Goal: Navigation & Orientation: Understand site structure

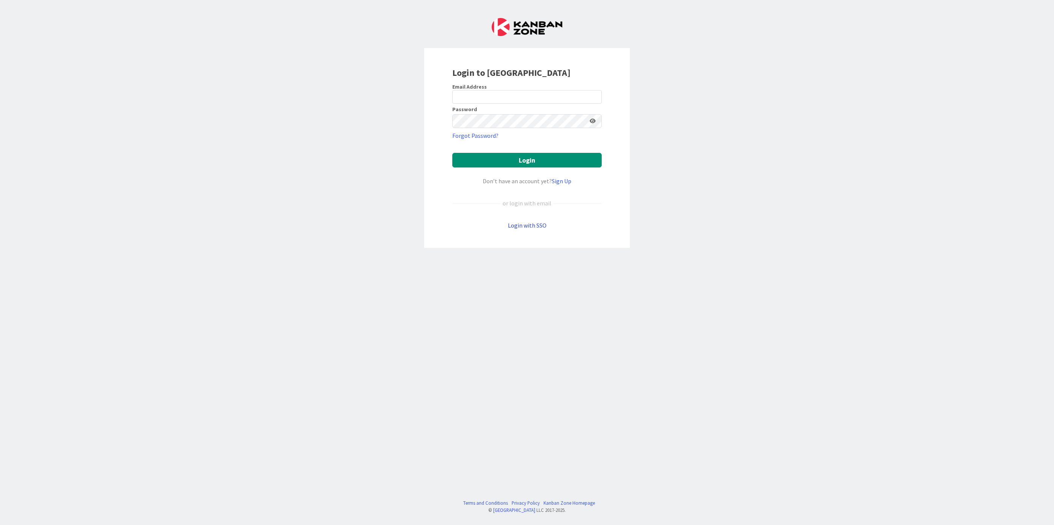
click at [532, 227] on link "Login with SSO" at bounding box center [527, 226] width 39 height 8
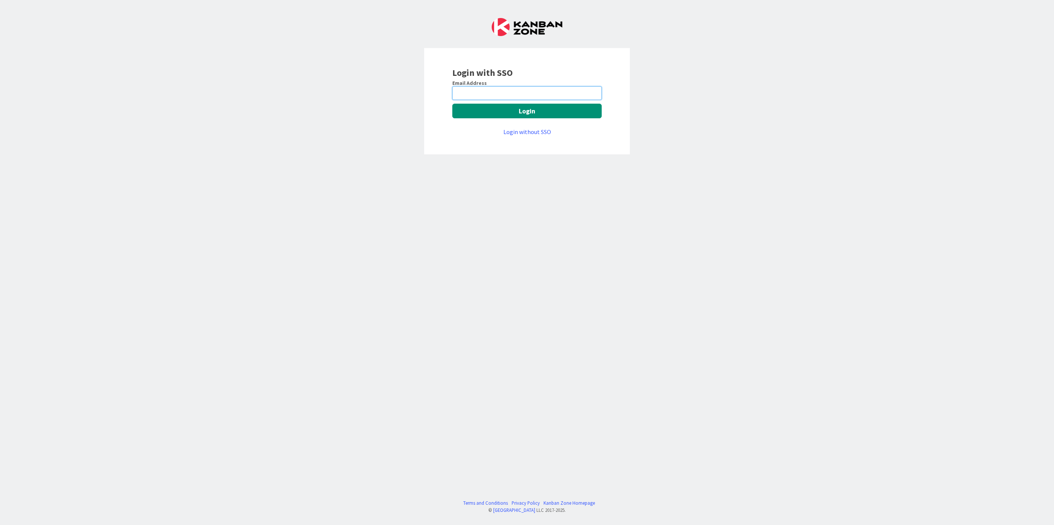
click at [516, 97] on input "email" at bounding box center [526, 93] width 149 height 14
type input "[EMAIL_ADDRESS][PERSON_NAME][DOMAIN_NAME]"
click at [514, 118] on button "Login" at bounding box center [526, 111] width 149 height 15
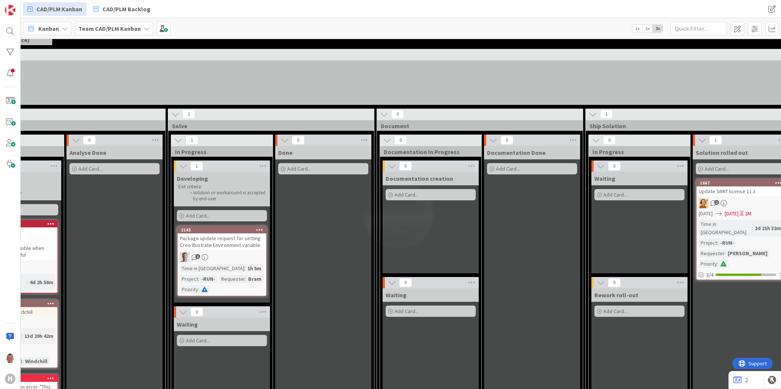
scroll to position [42, 309]
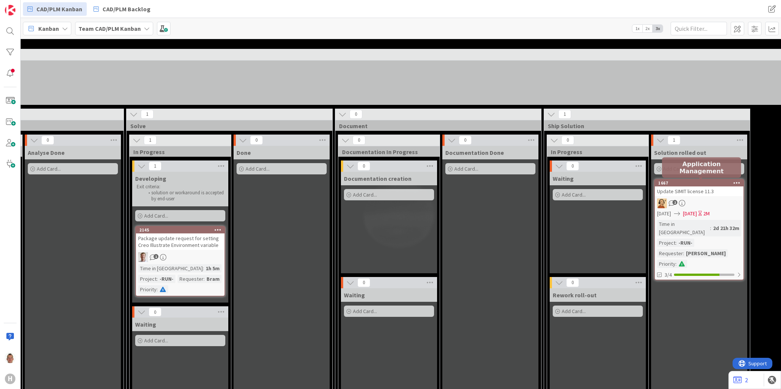
click at [734, 183] on icon at bounding box center [736, 182] width 7 height 5
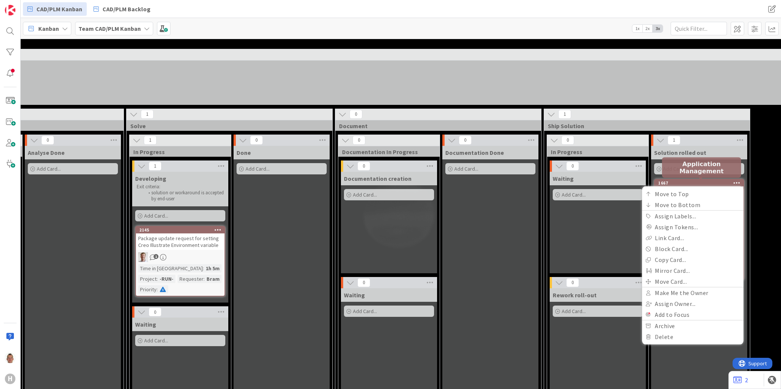
click at [723, 180] on div "1667" at bounding box center [700, 182] width 85 height 5
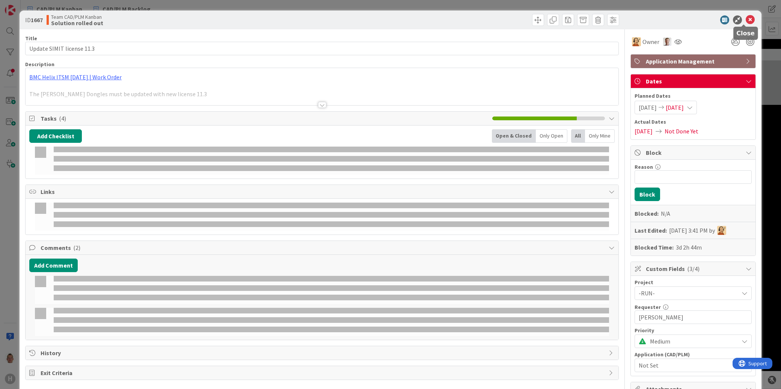
click at [746, 17] on icon at bounding box center [750, 19] width 9 height 9
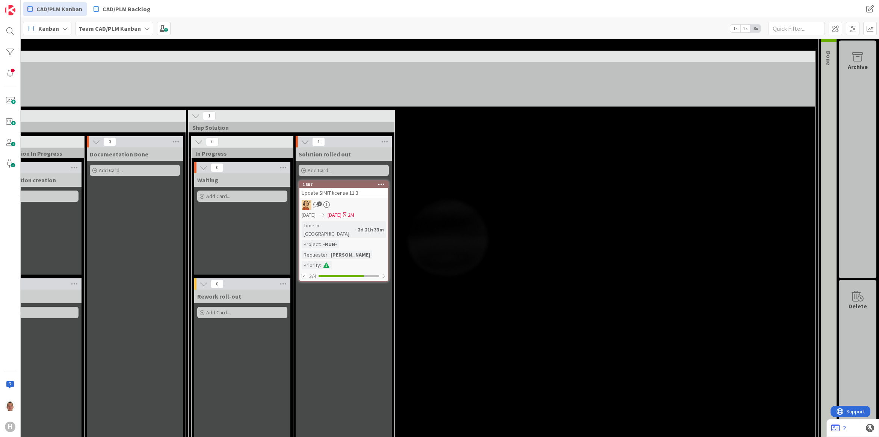
scroll to position [0, 673]
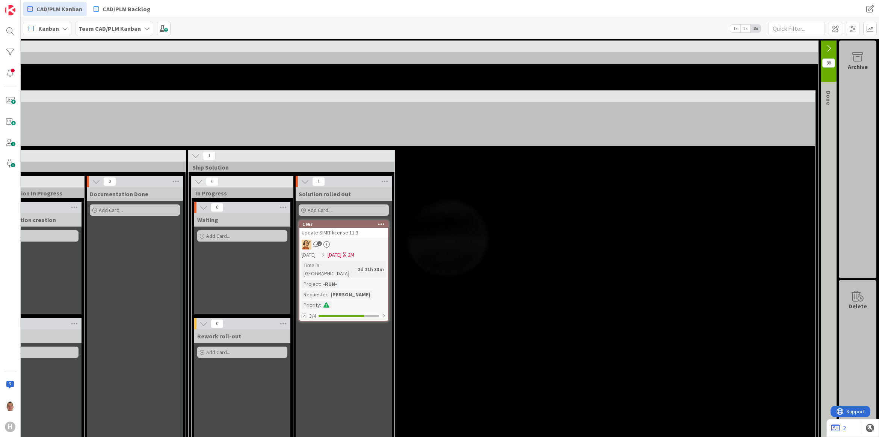
click at [824, 47] on icon at bounding box center [828, 48] width 8 height 8
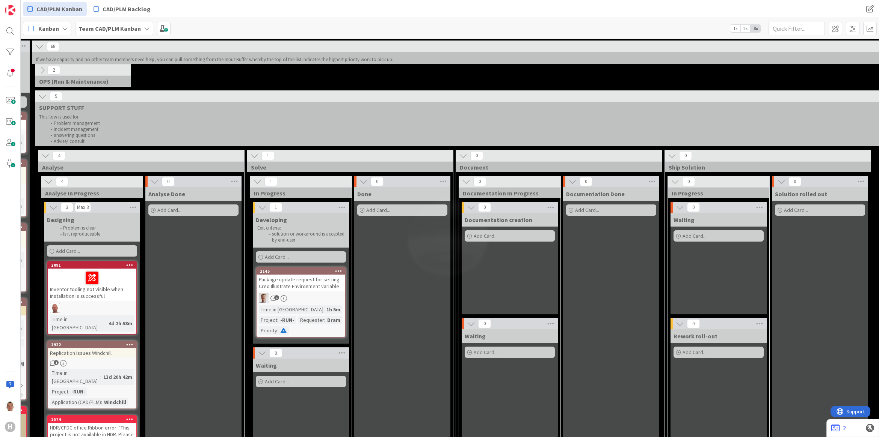
scroll to position [0, 187]
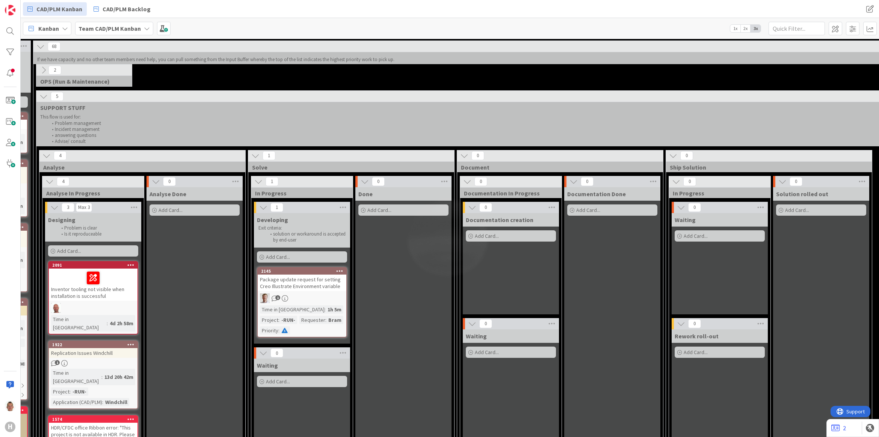
click at [36, 72] on div "2" at bounding box center [83, 70] width 95 height 11
click at [41, 71] on icon at bounding box center [43, 70] width 8 height 8
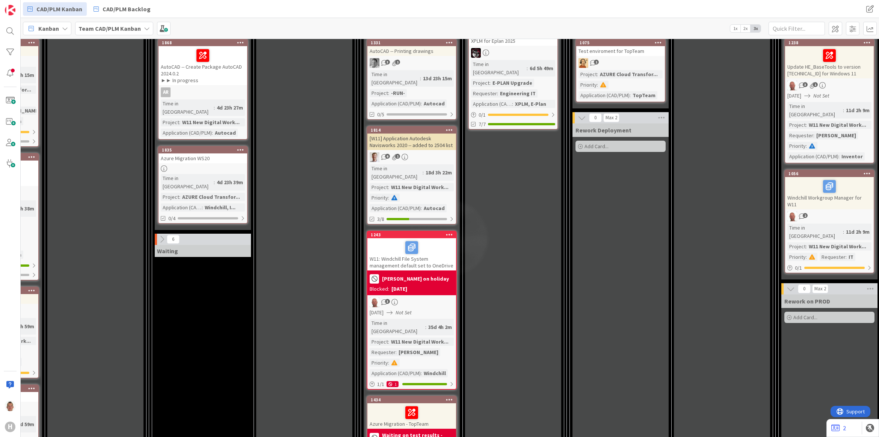
scroll to position [1126, 495]
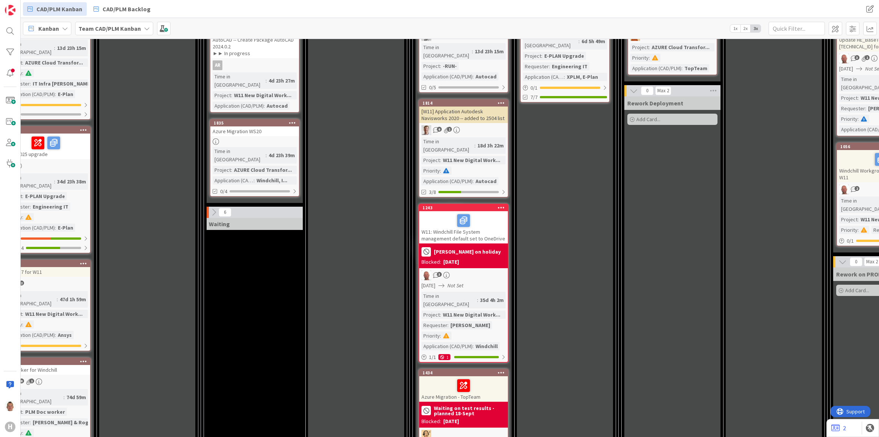
click at [472, 211] on div "W11: Windchill File System management default set to OneDrive" at bounding box center [463, 227] width 89 height 32
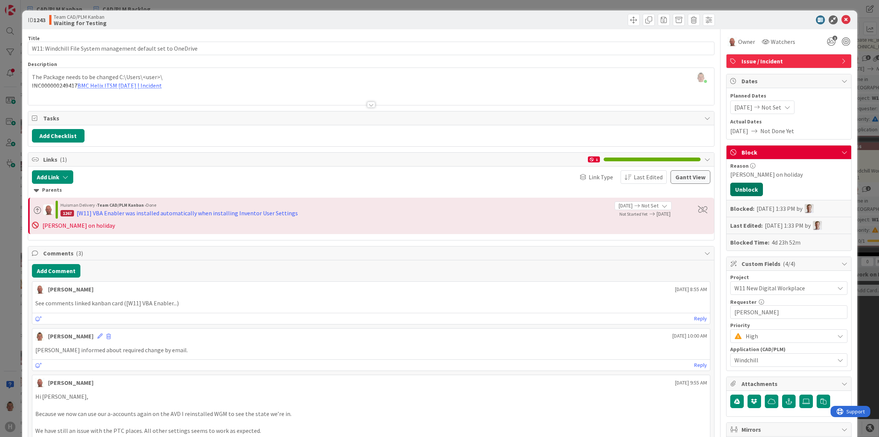
click at [748, 187] on button "Unblock" at bounding box center [746, 190] width 33 height 14
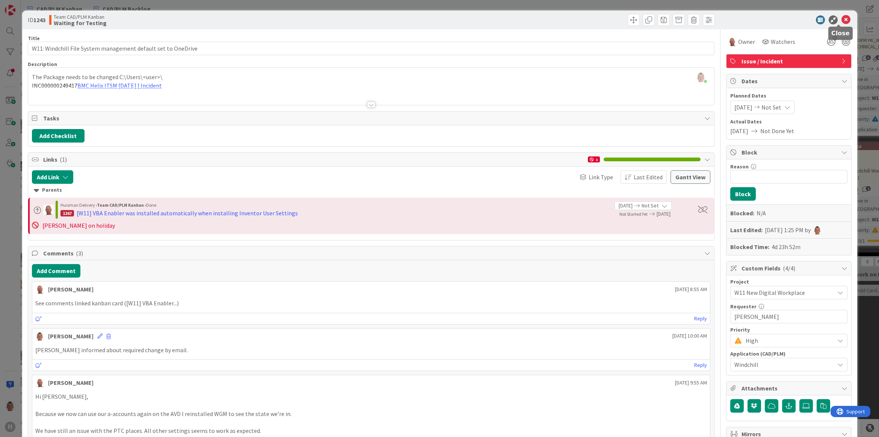
click at [841, 19] on icon at bounding box center [845, 19] width 9 height 9
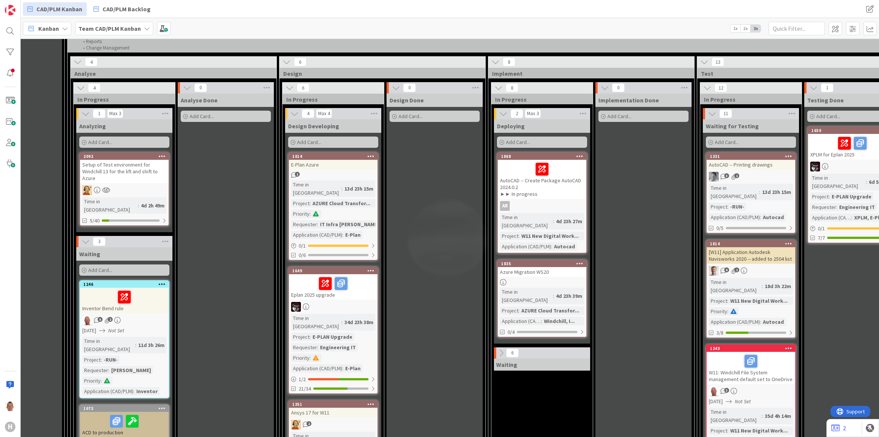
scroll to position [986, 155]
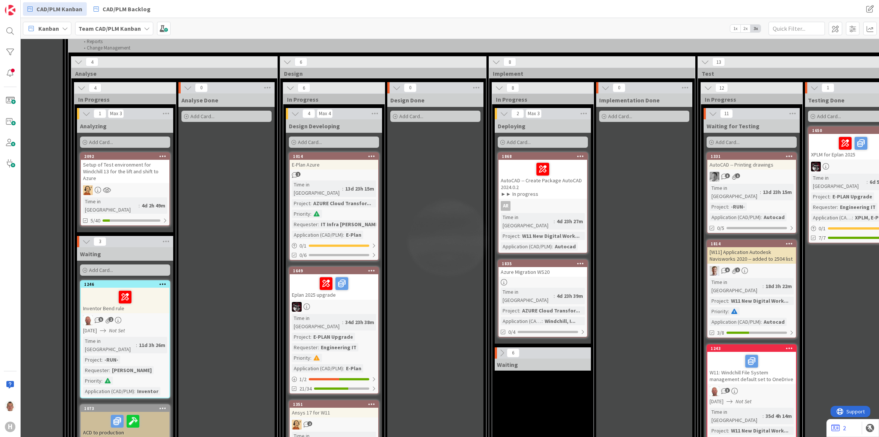
click at [552, 267] on div "Azure Migration WS20" at bounding box center [542, 272] width 89 height 10
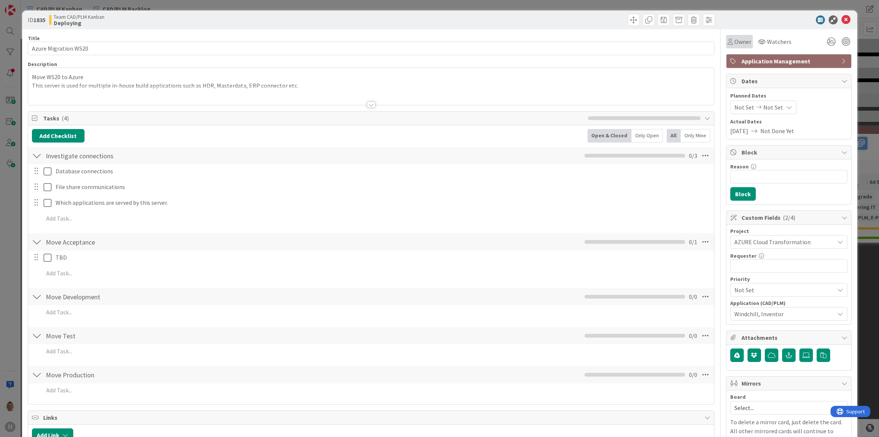
click at [739, 40] on span "Owner" at bounding box center [742, 41] width 17 height 9
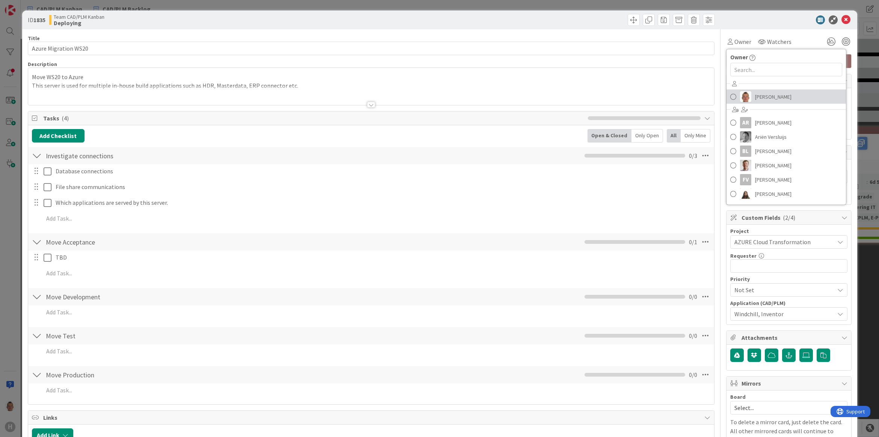
click at [761, 95] on span "[PERSON_NAME]" at bounding box center [773, 96] width 36 height 11
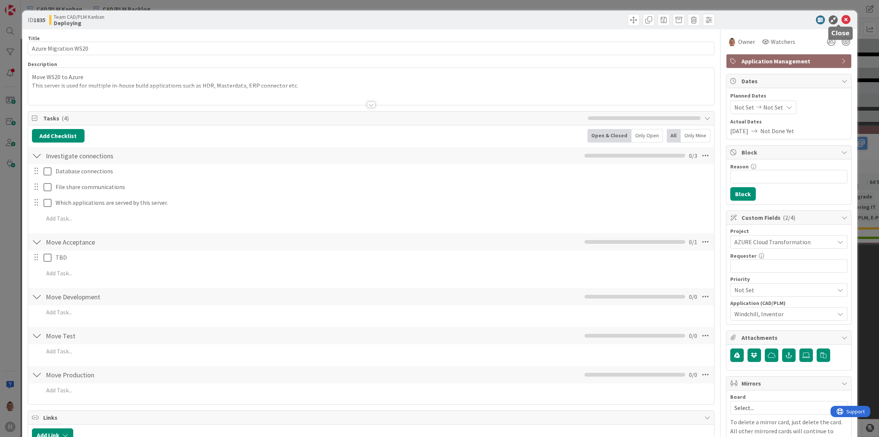
click at [841, 18] on icon at bounding box center [845, 19] width 9 height 9
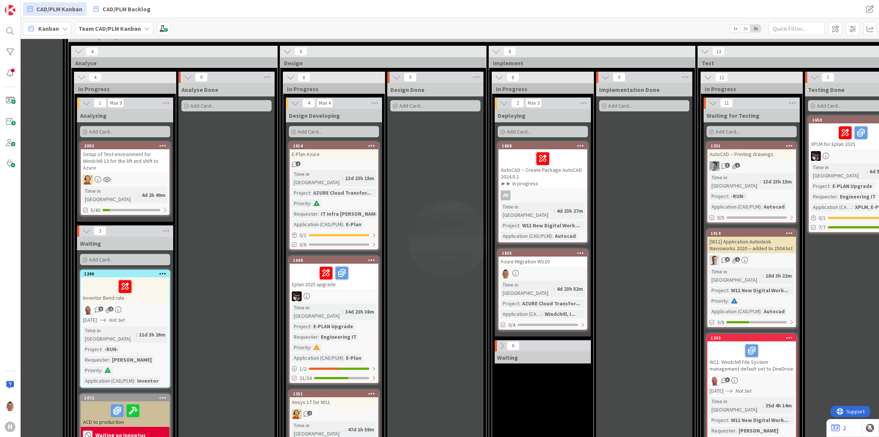
scroll to position [986, 155]
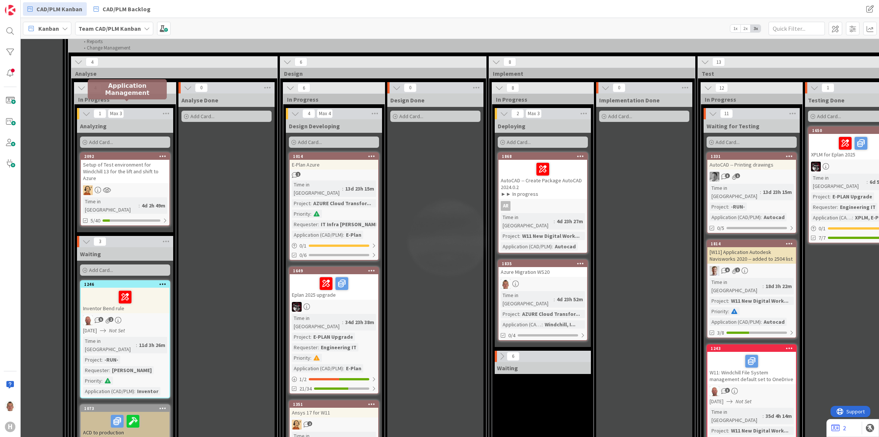
click at [136, 154] on div "2092" at bounding box center [126, 156] width 85 height 5
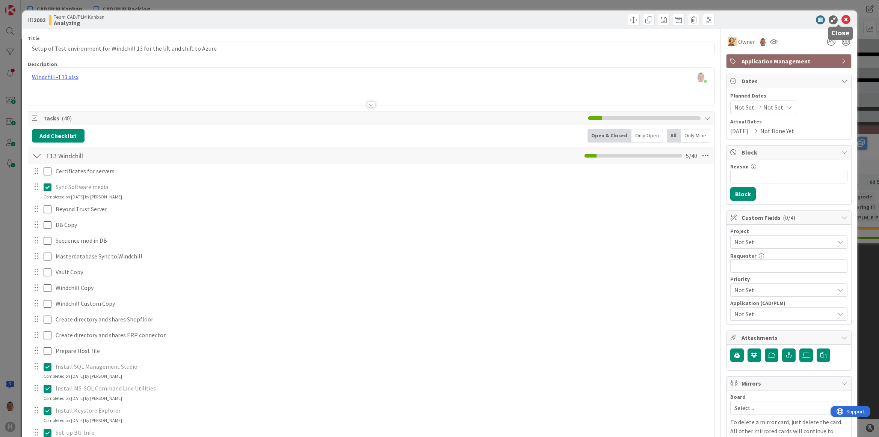
click at [841, 21] on icon at bounding box center [845, 19] width 9 height 9
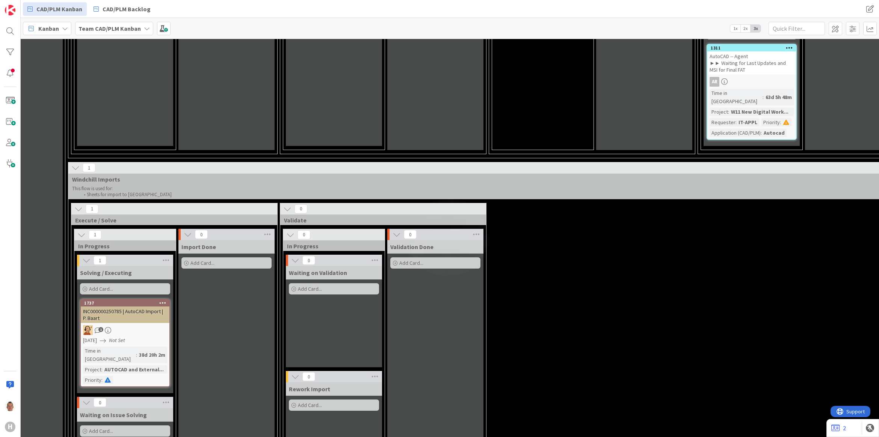
scroll to position [2304, 155]
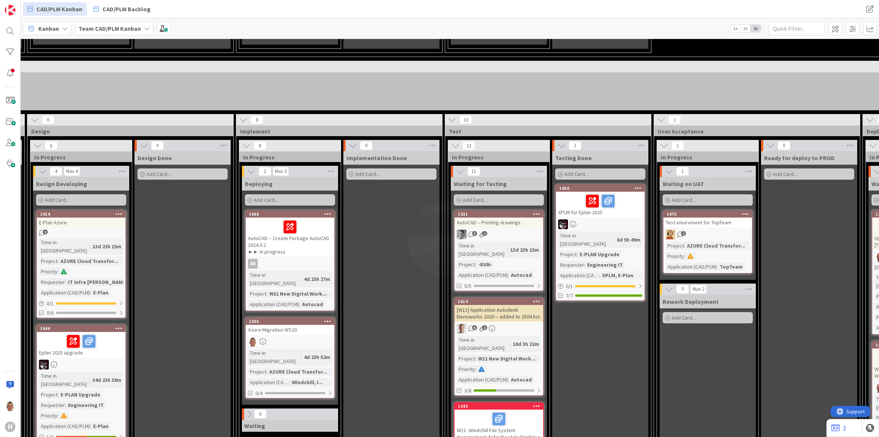
scroll to position [928, 408]
click at [14, 49] on div at bounding box center [10, 52] width 15 height 15
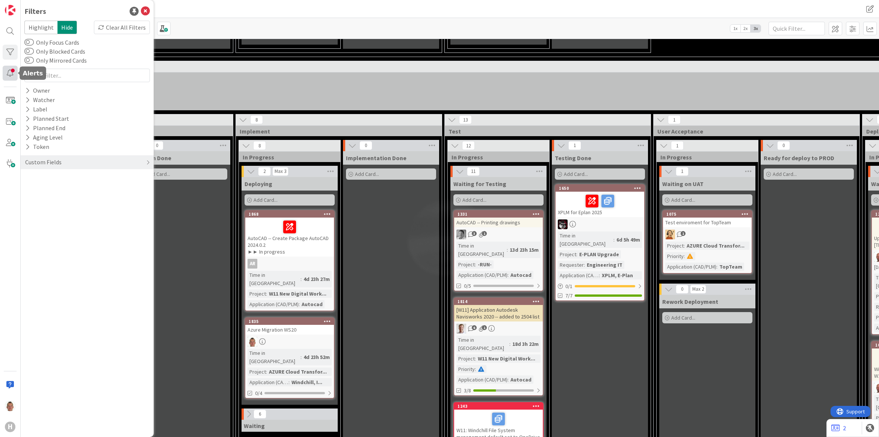
click at [9, 72] on div at bounding box center [10, 73] width 15 height 15
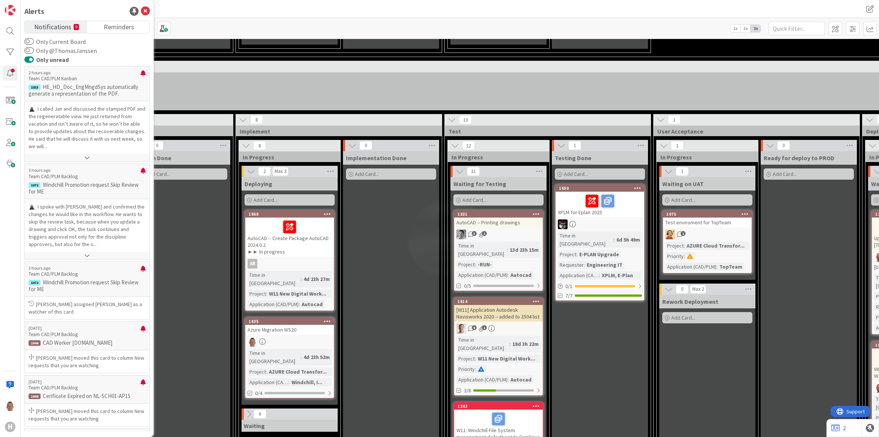
click at [184, 96] on li "Reports" at bounding box center [413, 99] width 1172 height 6
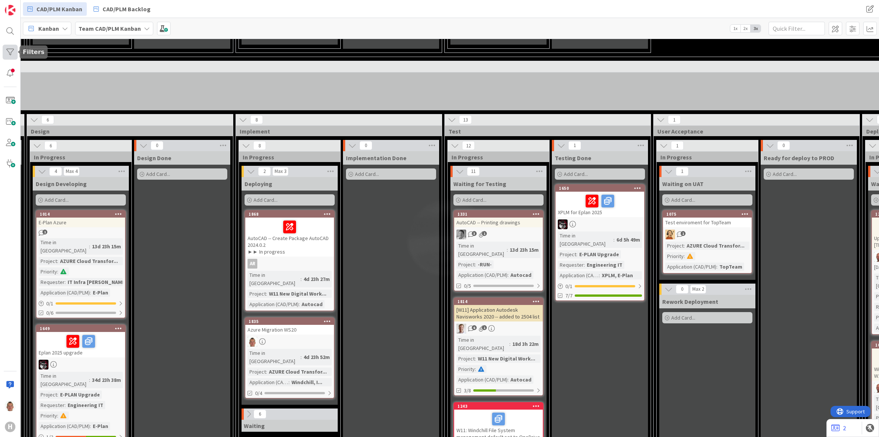
click at [8, 51] on div at bounding box center [10, 52] width 15 height 15
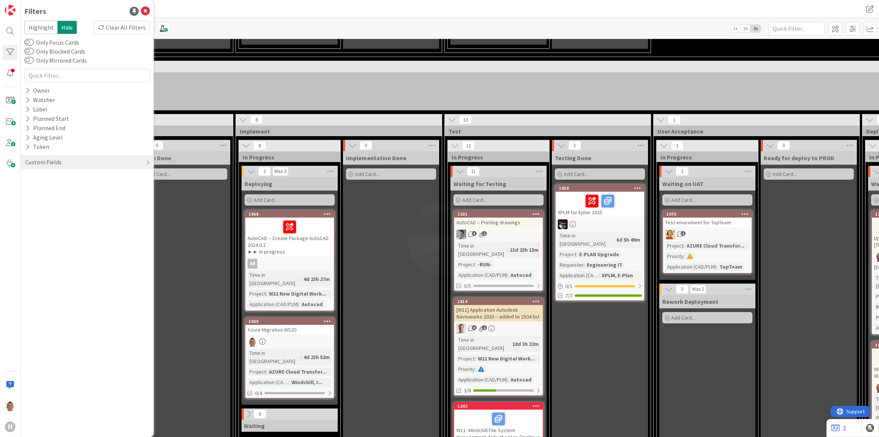
click at [212, 103] on li "Change Management" at bounding box center [413, 106] width 1172 height 6
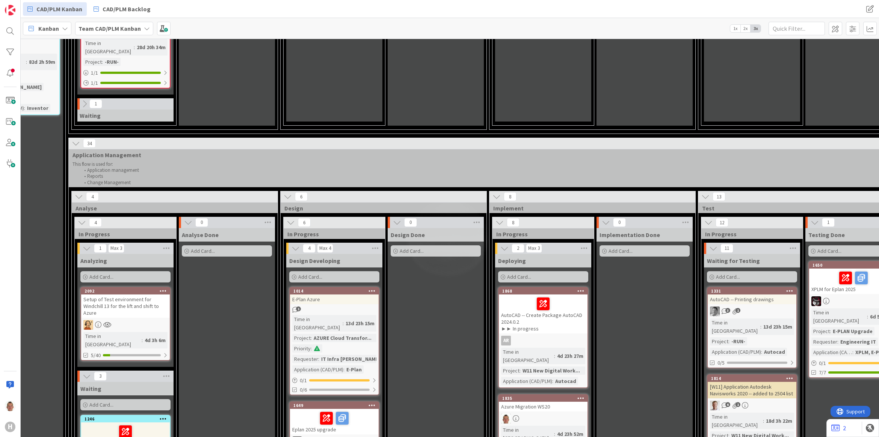
scroll to position [834, 155]
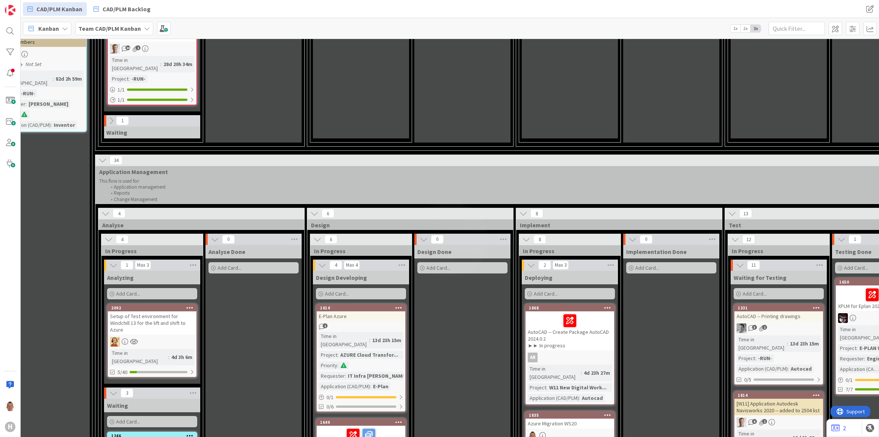
click at [151, 155] on div "34" at bounding box center [723, 160] width 1256 height 11
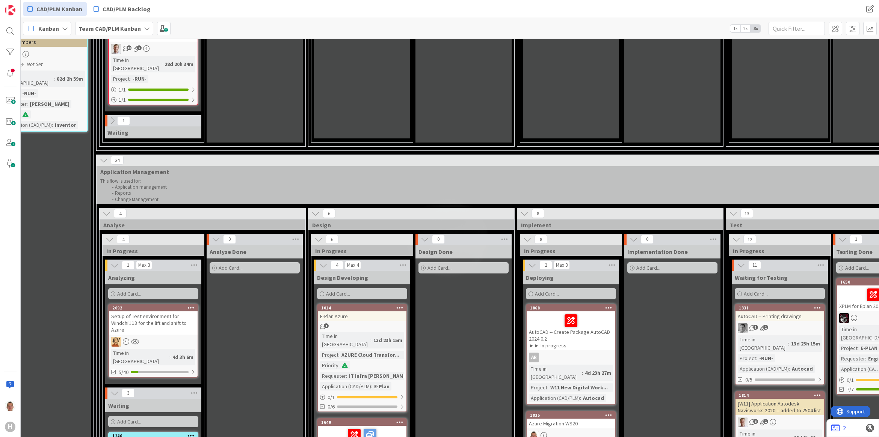
drag, startPoint x: 145, startPoint y: 111, endPoint x: 142, endPoint y: 113, distance: 4.1
click at [142, 155] on div "34" at bounding box center [724, 160] width 1256 height 11
click at [108, 210] on icon at bounding box center [107, 214] width 8 height 8
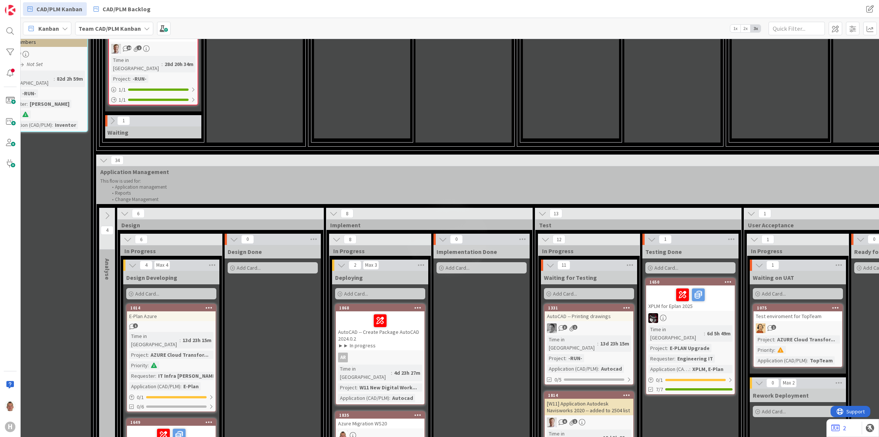
click at [124, 210] on icon at bounding box center [125, 214] width 8 height 8
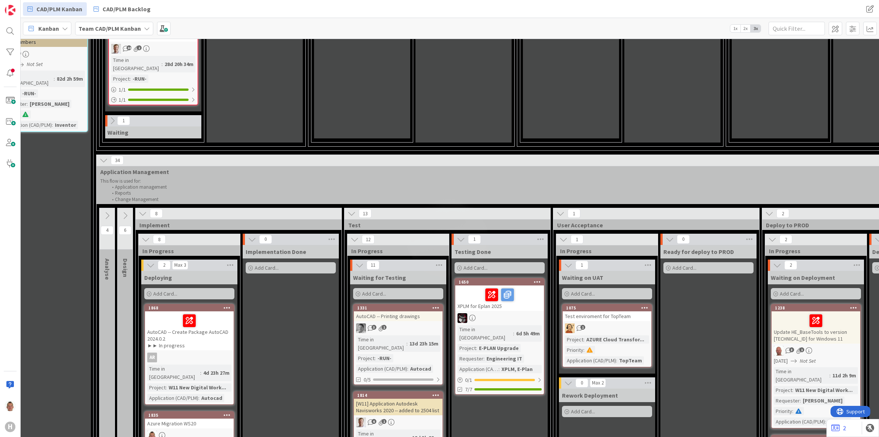
click at [106, 156] on icon at bounding box center [103, 160] width 8 height 8
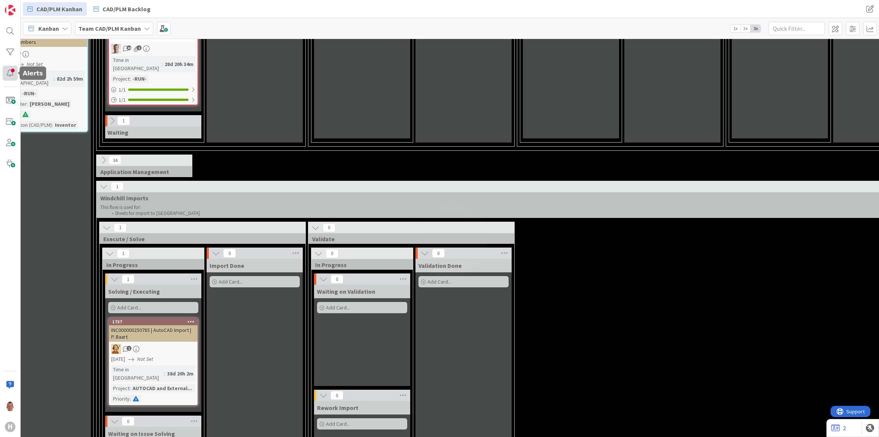
click at [12, 76] on div at bounding box center [10, 73] width 15 height 15
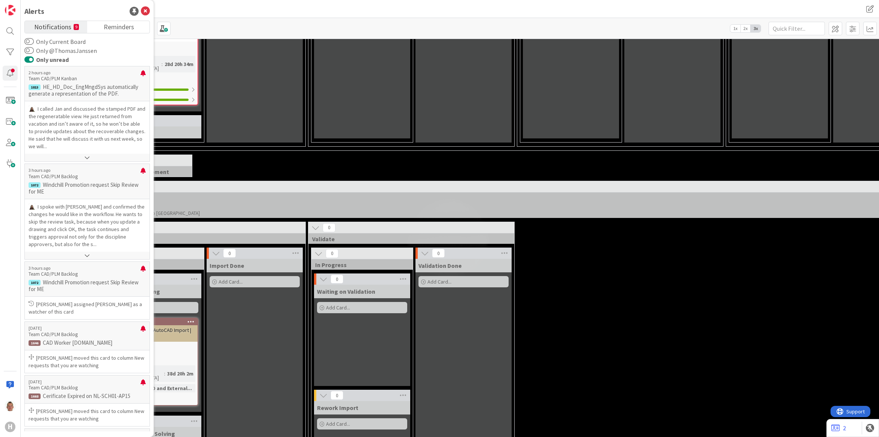
click at [197, 194] on span "Windchill Imports" at bounding box center [512, 198] width 825 height 8
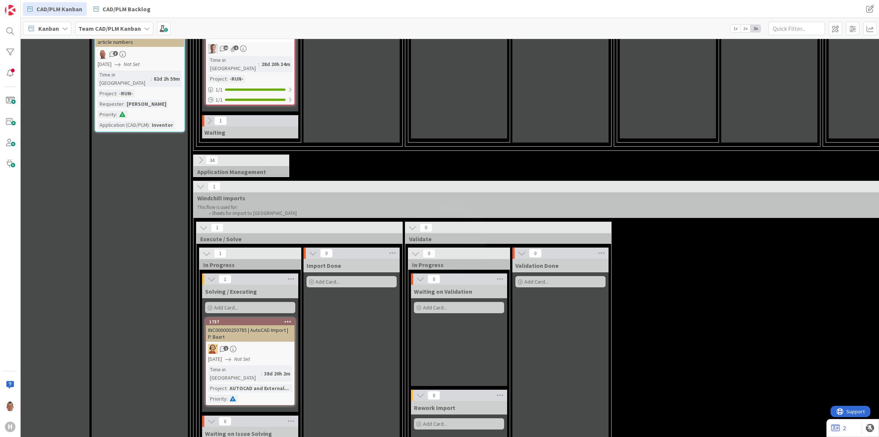
scroll to position [834, 31]
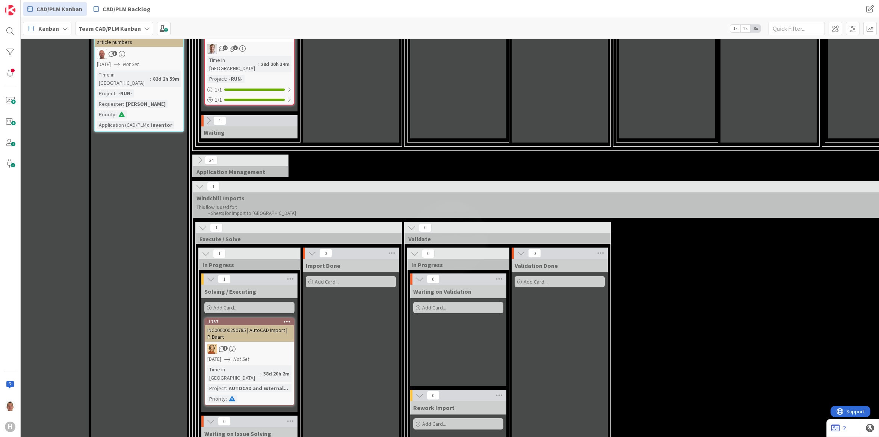
click at [200, 156] on icon at bounding box center [200, 160] width 8 height 8
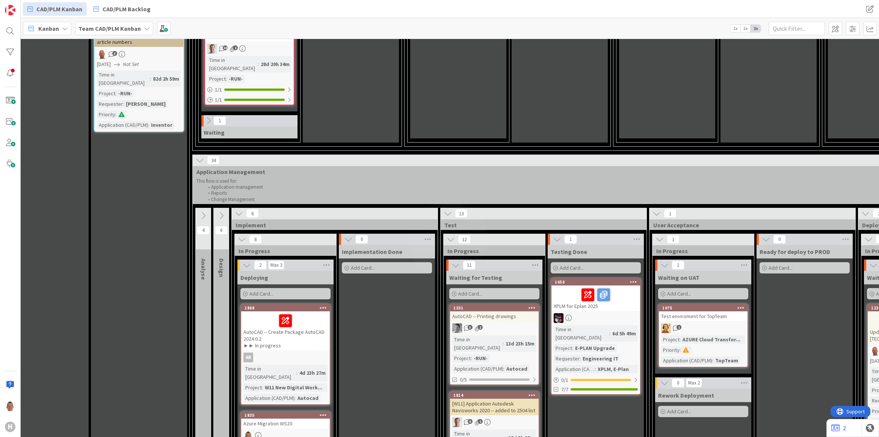
click at [240, 155] on div "34" at bounding box center [630, 160] width 874 height 11
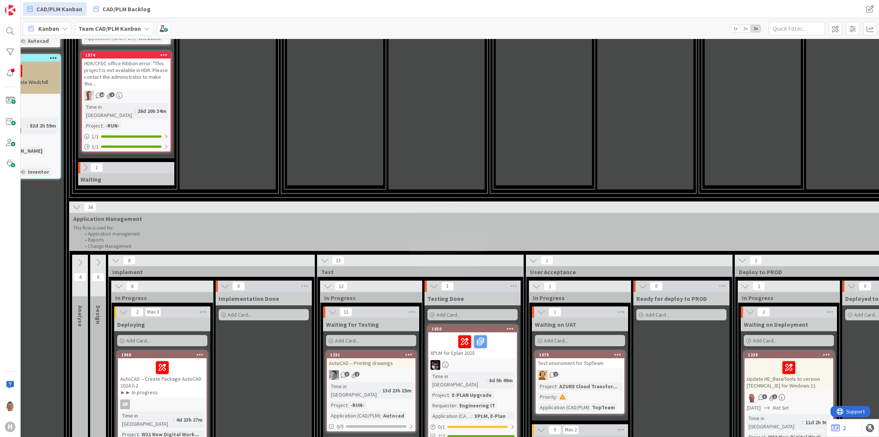
scroll to position [787, 153]
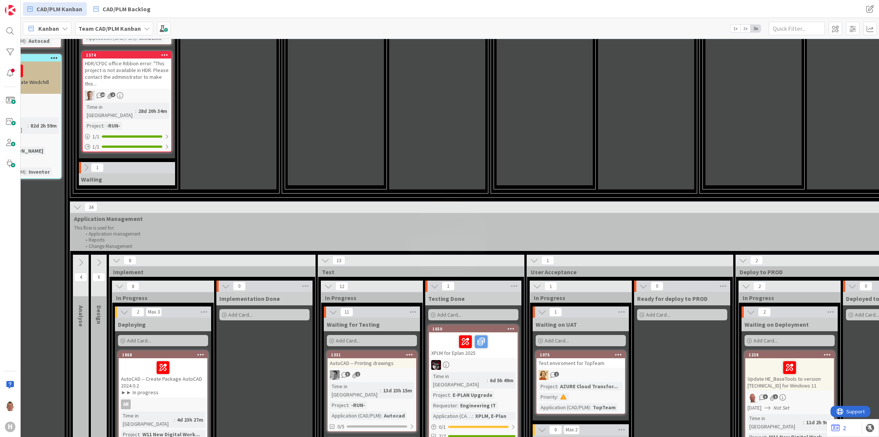
click at [96, 259] on icon at bounding box center [99, 263] width 8 height 8
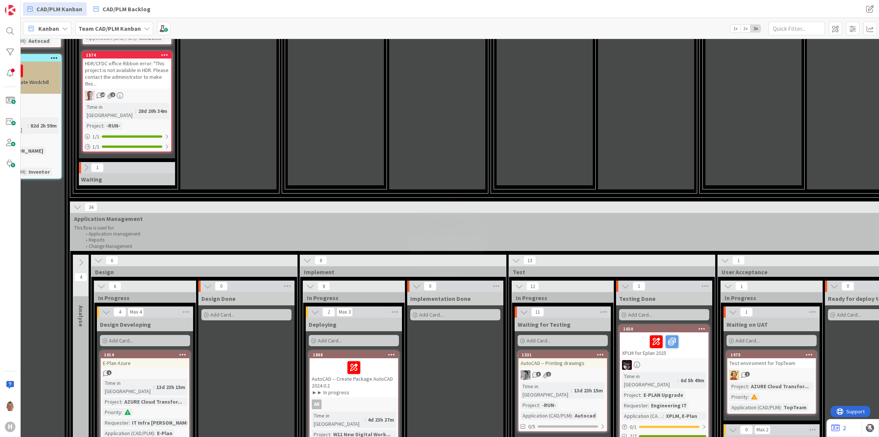
click at [84, 259] on icon at bounding box center [81, 263] width 8 height 8
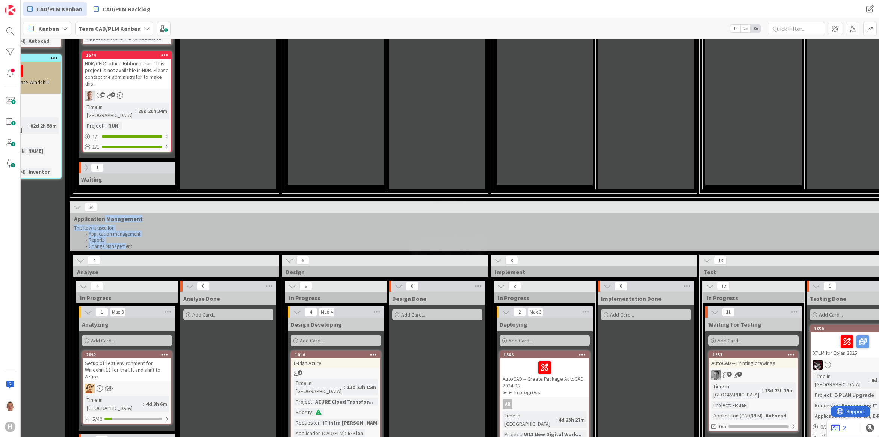
drag, startPoint x: 103, startPoint y: 167, endPoint x: 123, endPoint y: 191, distance: 31.4
click at [123, 202] on div "34 Application Management This flow is used for: Application management Reports…" at bounding box center [698, 226] width 1256 height 49
drag, startPoint x: 123, startPoint y: 191, endPoint x: 169, endPoint y: 260, distance: 83.2
click at [169, 307] on icon at bounding box center [168, 312] width 10 height 11
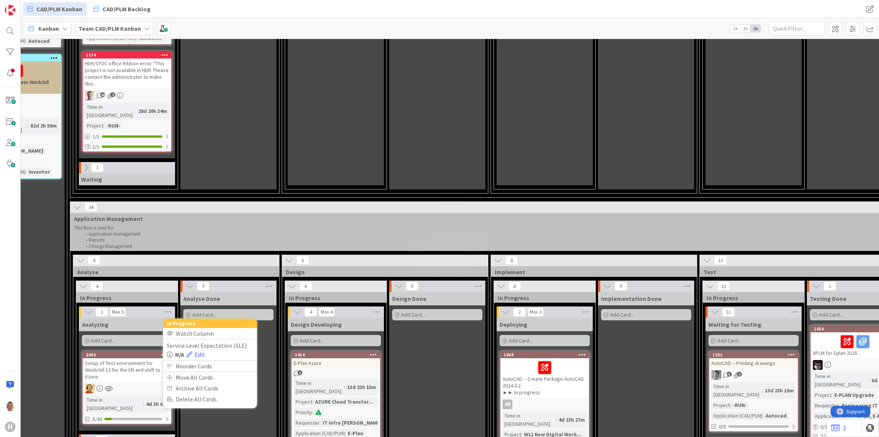
click at [130, 231] on li "Application management" at bounding box center [667, 234] width 1172 height 6
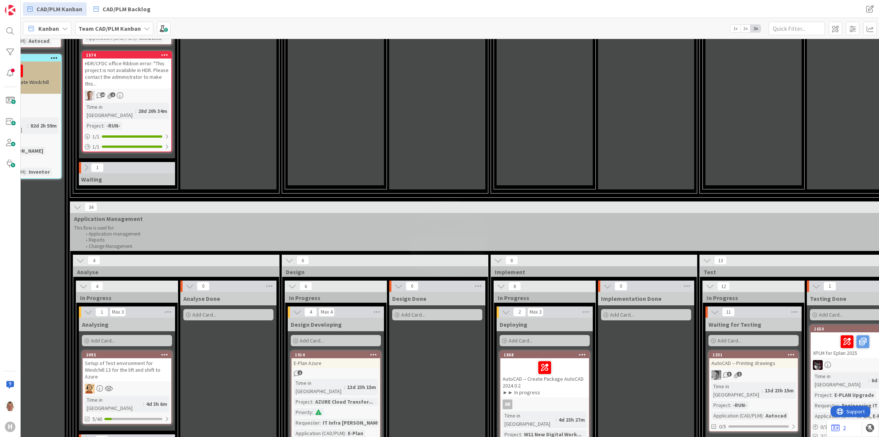
click at [274, 268] on div "Analyse" at bounding box center [176, 272] width 206 height 8
click at [164, 307] on icon at bounding box center [168, 312] width 10 height 11
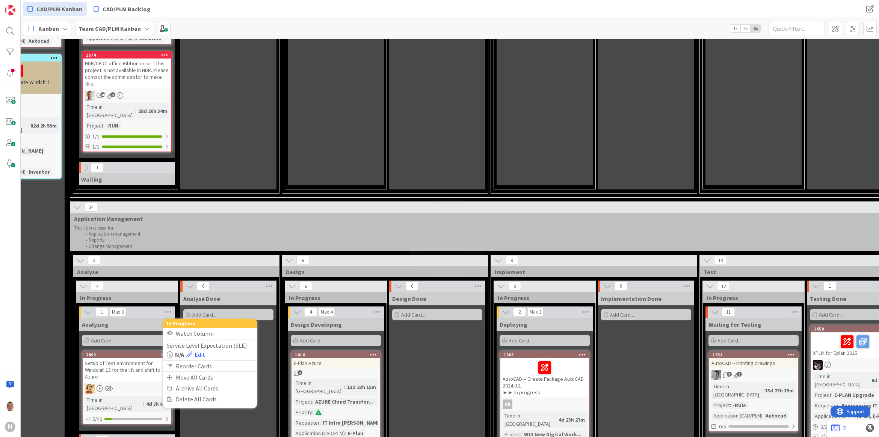
click at [157, 225] on p "This flow is used for:" at bounding box center [663, 228] width 1179 height 6
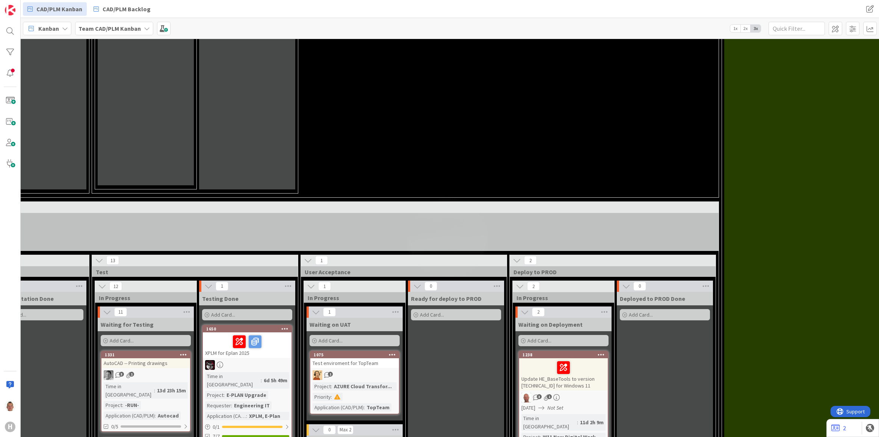
scroll to position [787, 760]
click at [237, 202] on div "34" at bounding box center [91, 207] width 1256 height 11
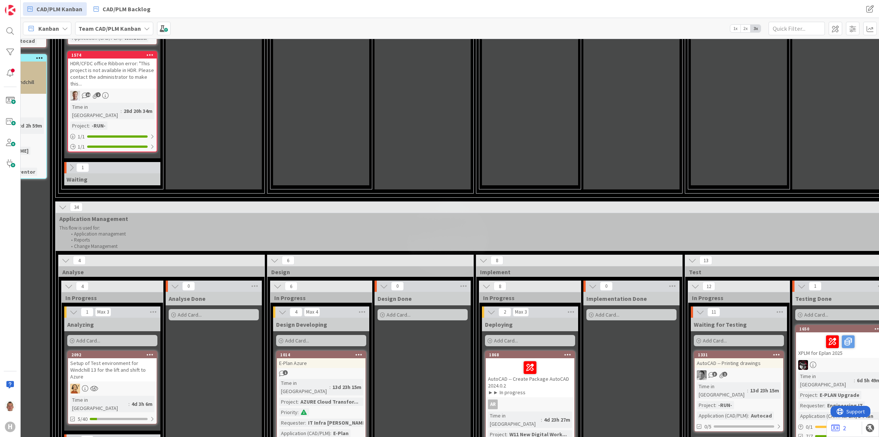
scroll to position [787, 168]
click at [49, 29] on span "Kanban" at bounding box center [48, 28] width 21 height 9
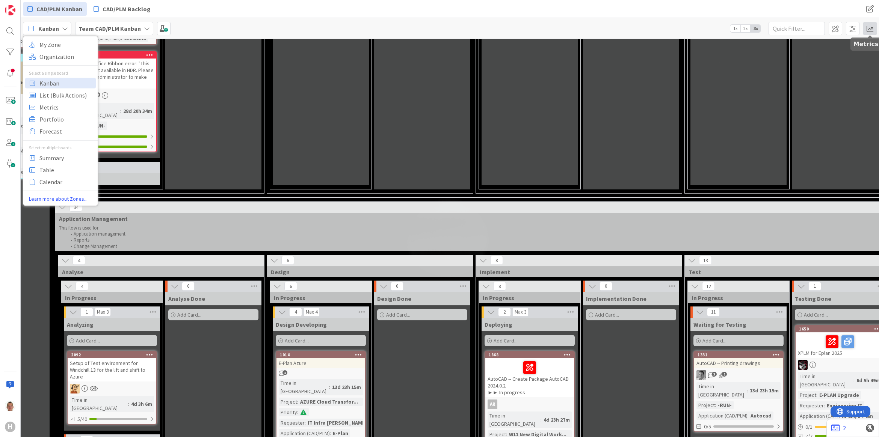
click at [868, 27] on span at bounding box center [870, 29] width 14 height 14
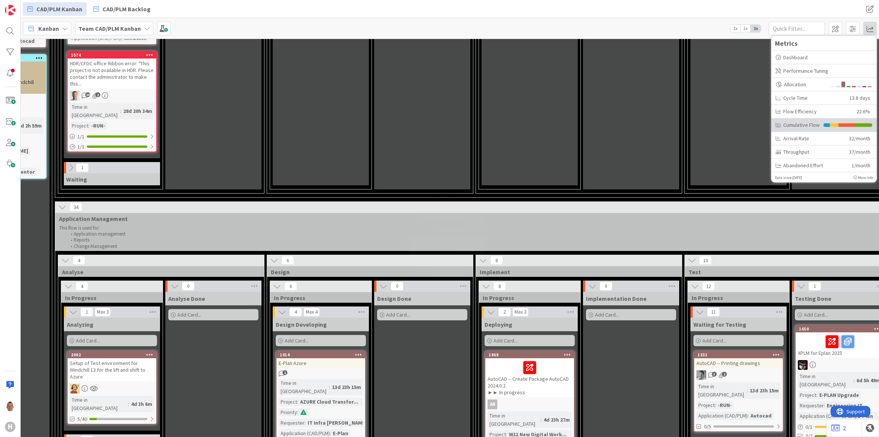
click at [804, 124] on div "Cumulative Flow" at bounding box center [797, 125] width 44 height 8
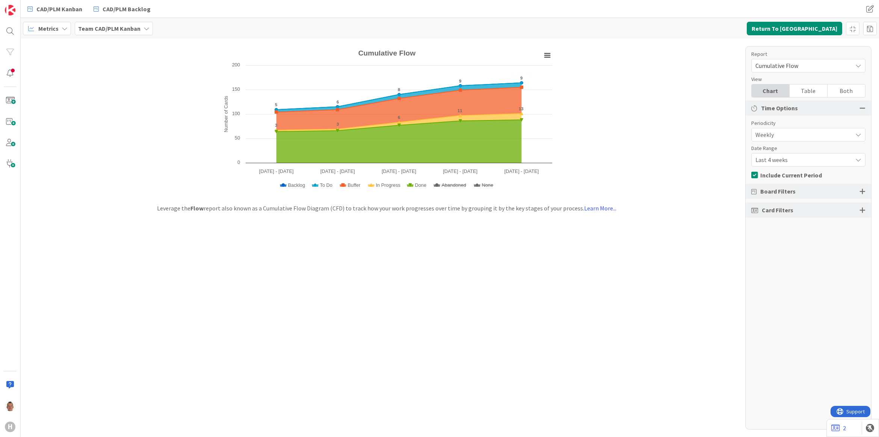
click at [695, 77] on div "Created with Highcharts 11.4.3 Number of Cards Chart context menu Cumulative Fl…" at bounding box center [450, 238] width 858 height 399
click at [620, 124] on div "Created with Highcharts 11.4.3 Number of Cards Chart context menu Cumulative Fl…" at bounding box center [450, 238] width 858 height 399
click at [52, 27] on span "Metrics" at bounding box center [48, 28] width 20 height 9
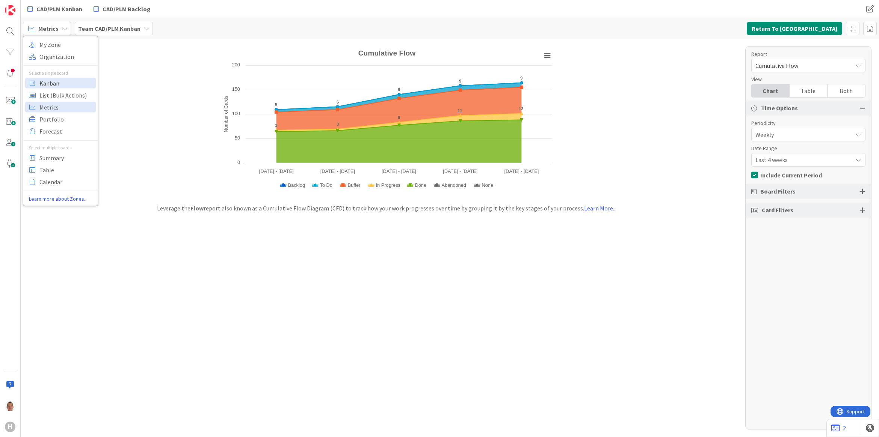
click at [66, 81] on span "Kanban" at bounding box center [66, 82] width 54 height 11
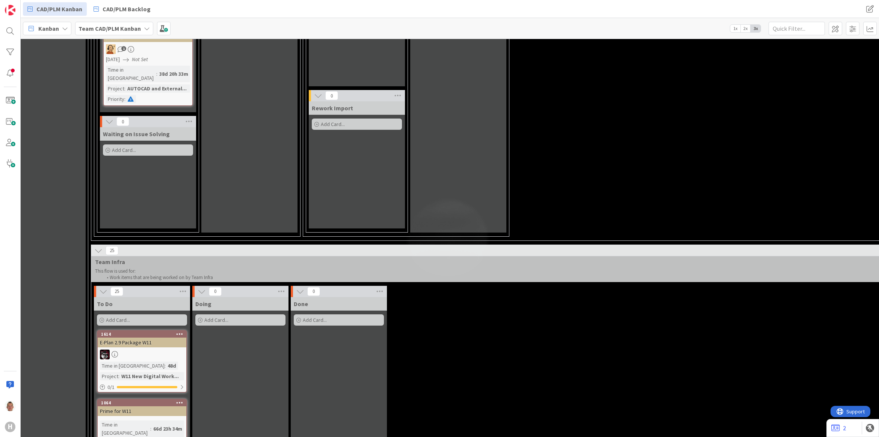
scroll to position [2534, 132]
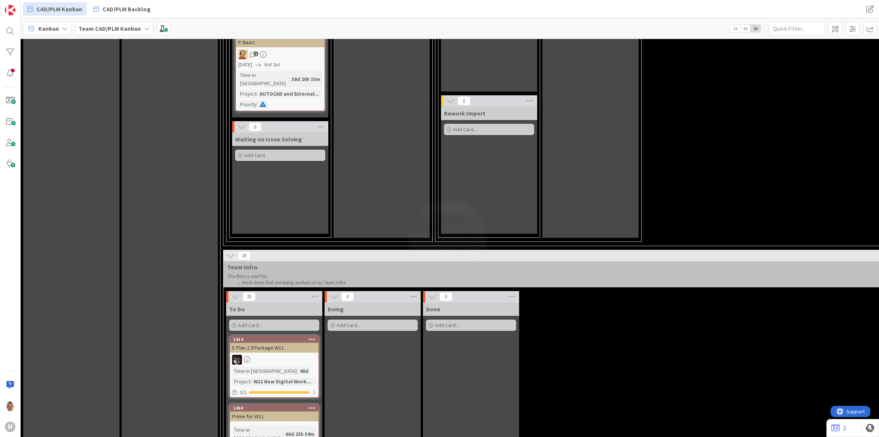
scroll to position [2582, 0]
